Goal: Task Accomplishment & Management: Manage account settings

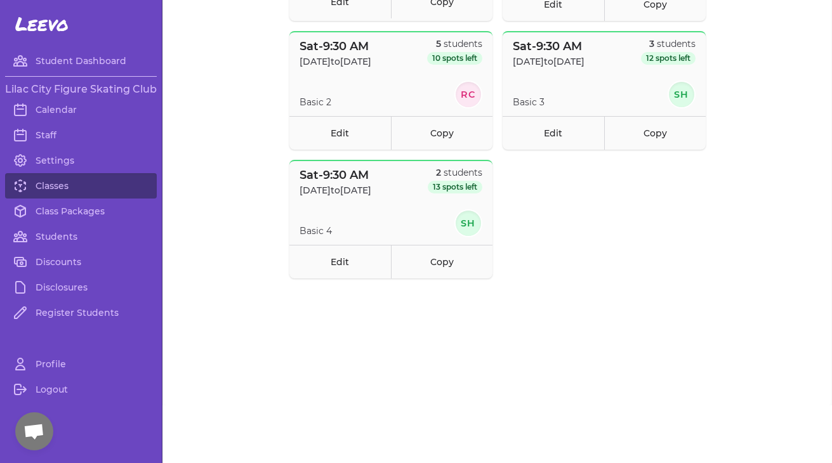
scroll to position [1070, 0]
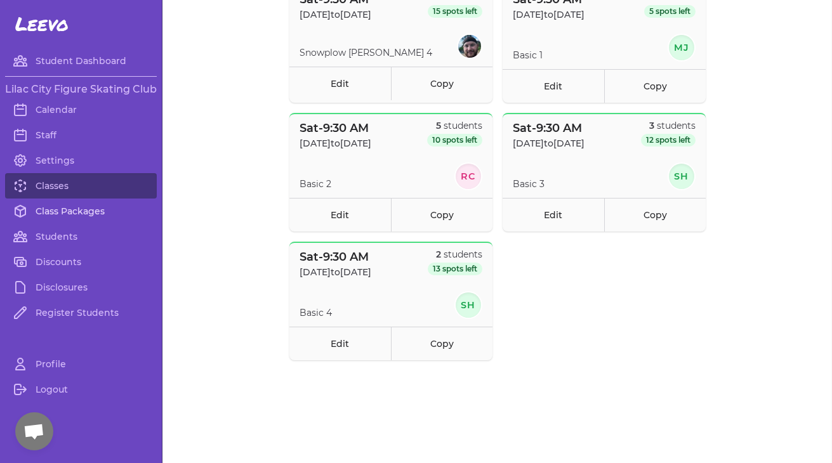
click at [61, 212] on link "Class Packages" at bounding box center [81, 211] width 152 height 25
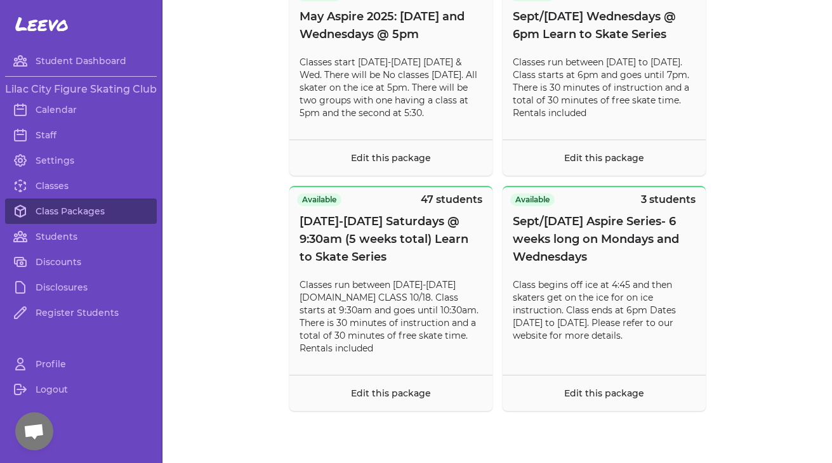
scroll to position [10858, 0]
click at [74, 238] on link "Students" at bounding box center [81, 236] width 152 height 25
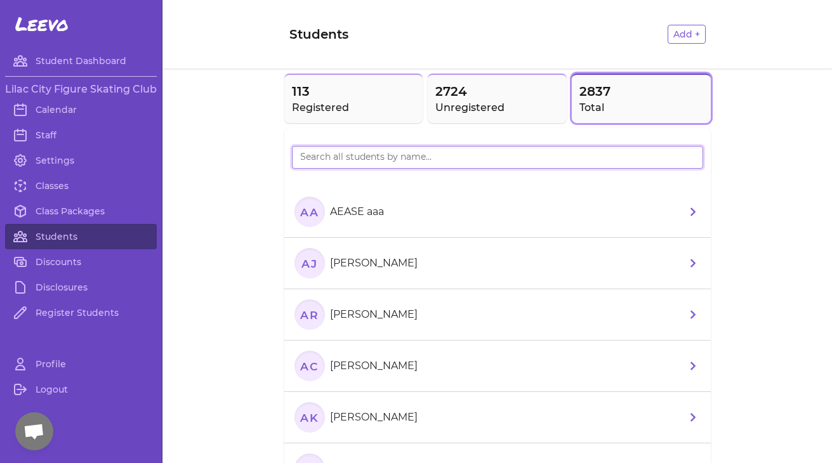
click at [436, 158] on input "search" at bounding box center [497, 157] width 411 height 23
paste input "[PERSON_NAME]"
type input "[PERSON_NAME]"
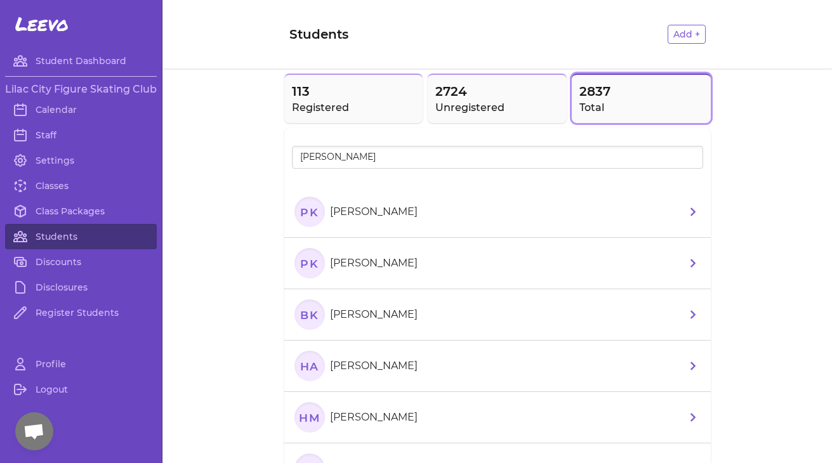
click at [396, 265] on p "[PERSON_NAME]" at bounding box center [374, 263] width 88 height 15
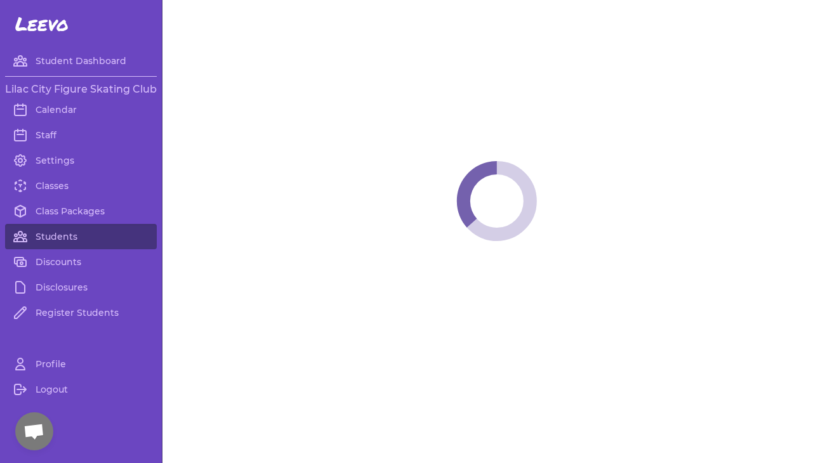
select select "WA"
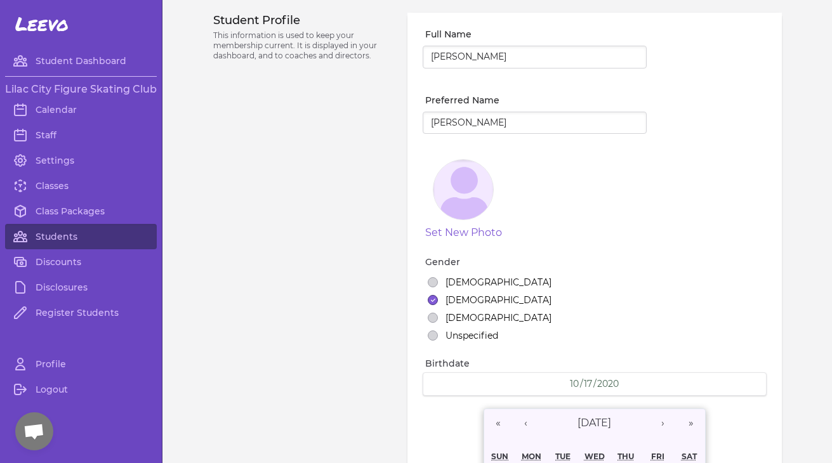
select select "8"
click at [101, 237] on link "Students" at bounding box center [81, 236] width 152 height 25
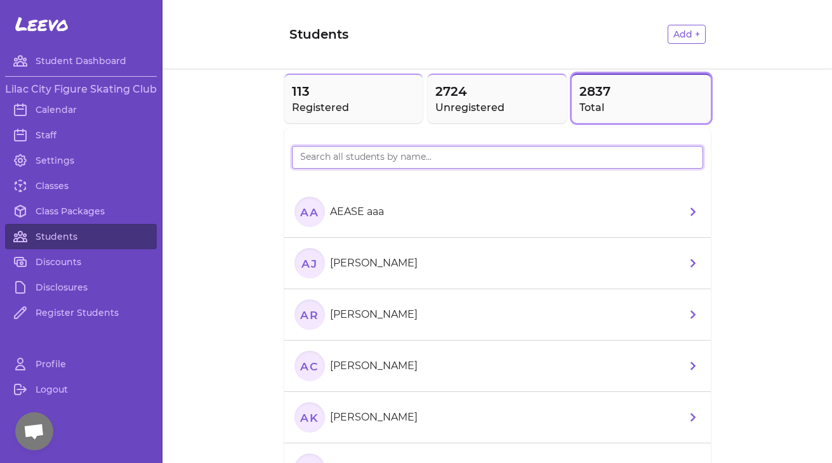
click at [393, 167] on input "search" at bounding box center [497, 157] width 411 height 23
paste input "[PERSON_NAME]"
type input "[PERSON_NAME]"
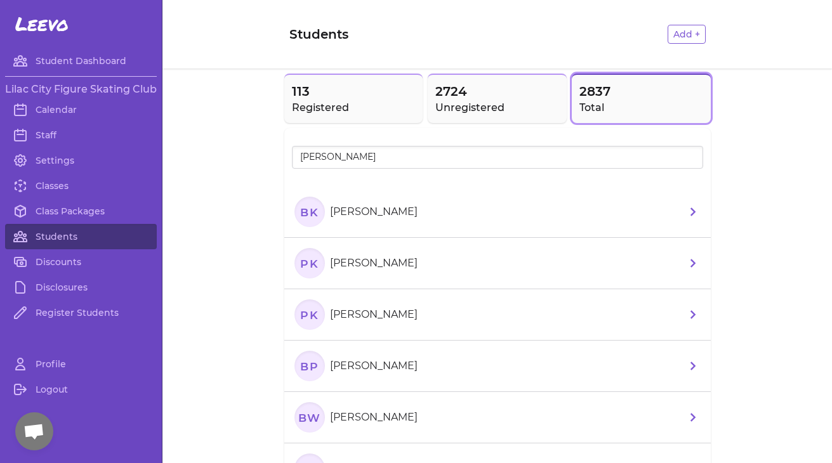
click at [398, 216] on p "[PERSON_NAME]" at bounding box center [374, 211] width 88 height 15
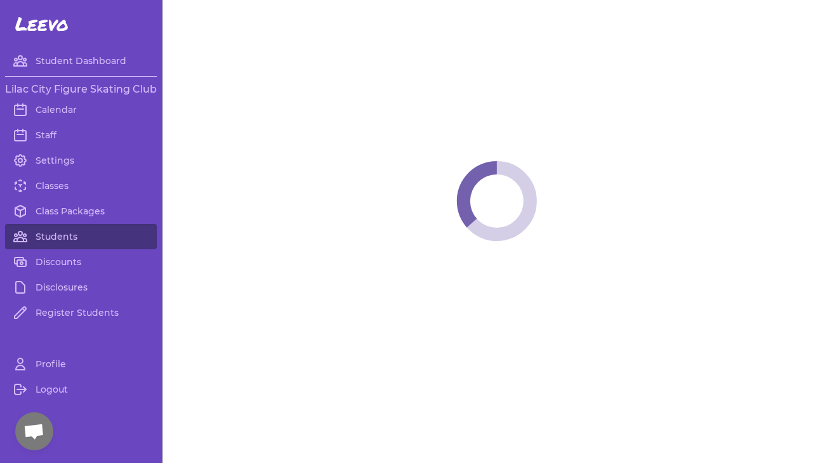
select select "WA"
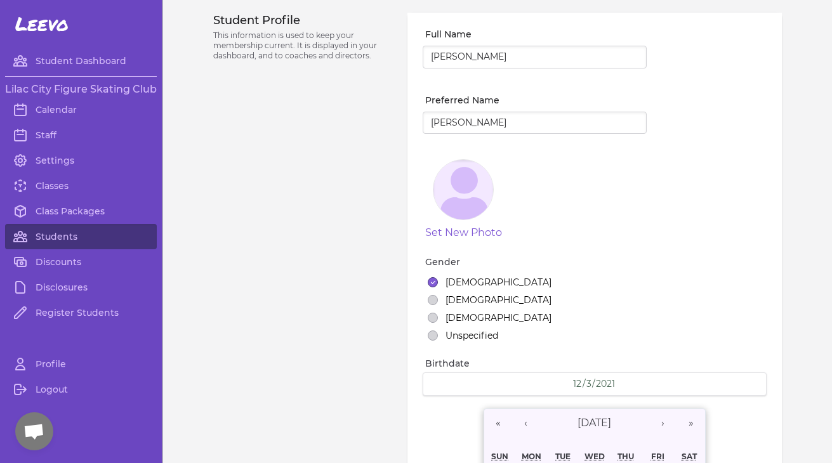
select select "7"
